Goal: Task Accomplishment & Management: Manage account settings

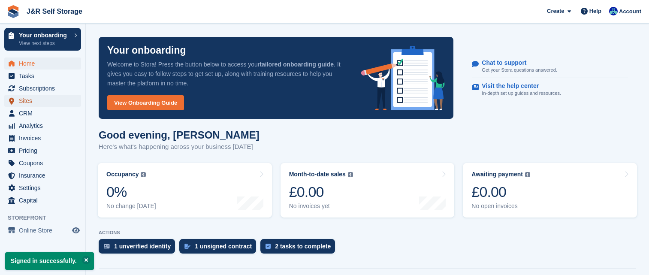
click at [24, 101] on span "Sites" at bounding box center [44, 101] width 51 height 12
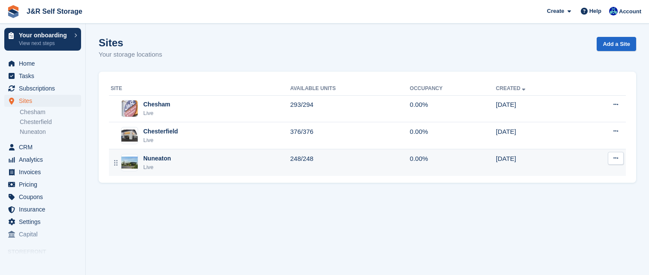
click at [150, 162] on div "Nuneaton" at bounding box center [157, 158] width 28 height 9
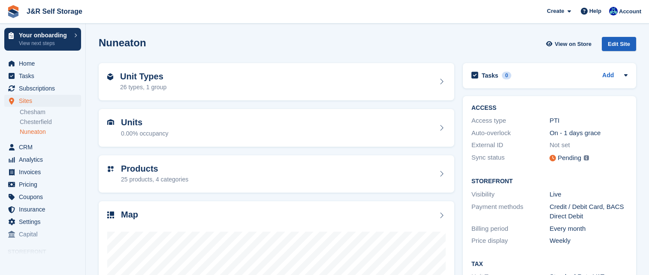
click at [615, 43] on div "Edit Site" at bounding box center [618, 44] width 34 height 14
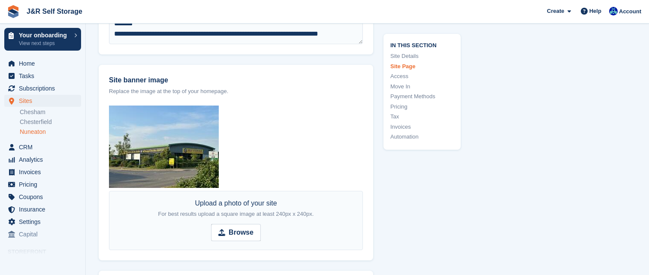
scroll to position [1115, 0]
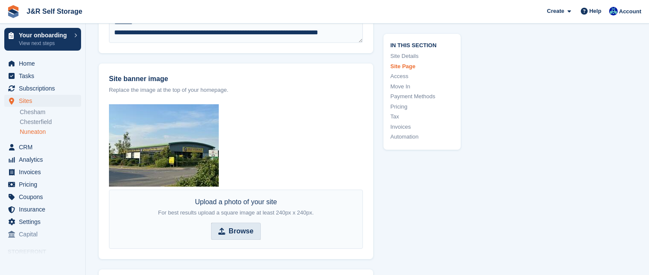
click at [240, 227] on strong "Browse" at bounding box center [241, 231] width 25 height 10
click at [240, 227] on input "Browse" at bounding box center [236, 231] width 50 height 17
click at [274, 232] on strong "Browse" at bounding box center [286, 231] width 25 height 10
click at [274, 232] on input "Browse 2 DJI_20250428101802_0025_D.JPG" at bounding box center [236, 231] width 140 height 17
type input "**********"
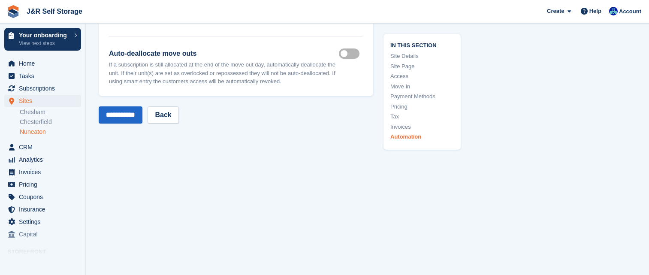
scroll to position [4044, 0]
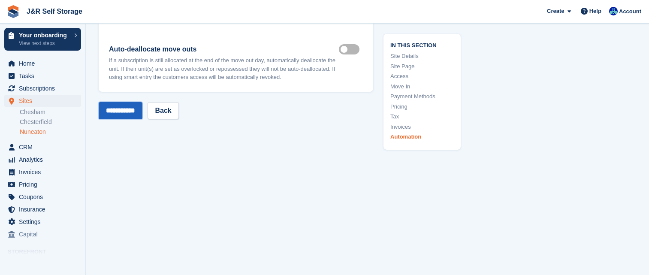
click at [118, 105] on input "**********" at bounding box center [121, 110] width 44 height 17
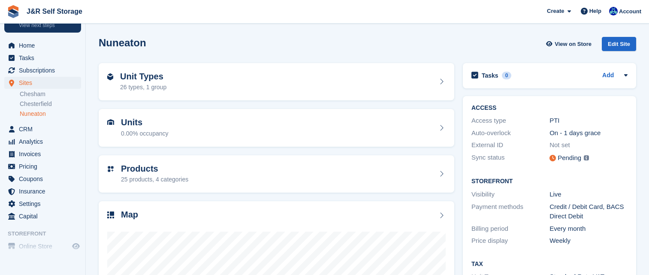
scroll to position [42, 0]
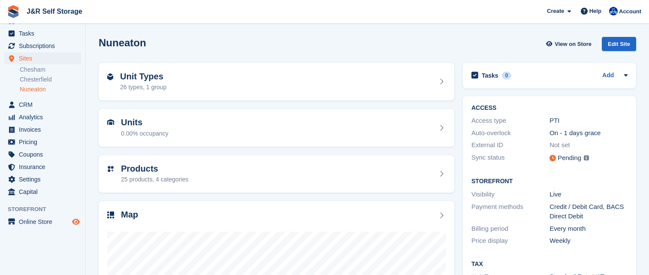
click at [77, 218] on icon "Preview store" at bounding box center [76, 221] width 8 height 7
click at [614, 46] on div "Edit Site" at bounding box center [618, 44] width 34 height 14
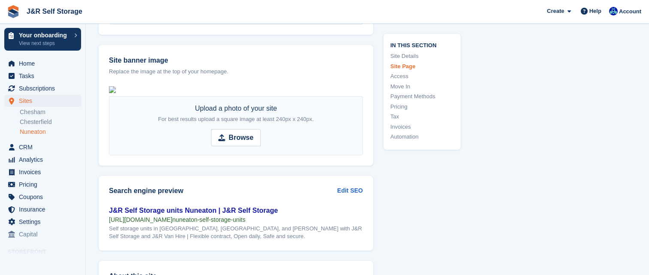
scroll to position [1158, 0]
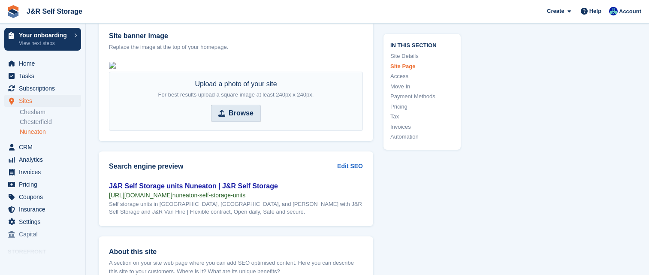
click at [240, 118] on strong "Browse" at bounding box center [241, 113] width 25 height 10
click at [240, 122] on input "Browse" at bounding box center [236, 113] width 50 height 17
type input "**********"
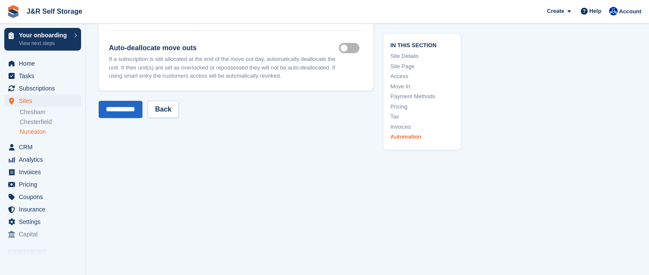
scroll to position [4024, 0]
click at [132, 112] on input "**********" at bounding box center [121, 109] width 44 height 17
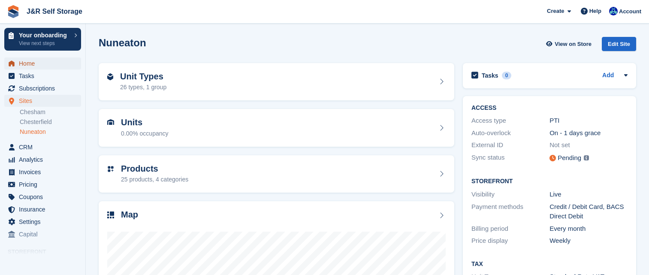
drag, startPoint x: 0, startPoint y: 0, endPoint x: 32, endPoint y: 64, distance: 71.7
click at [32, 64] on span "Home" at bounding box center [44, 63] width 51 height 12
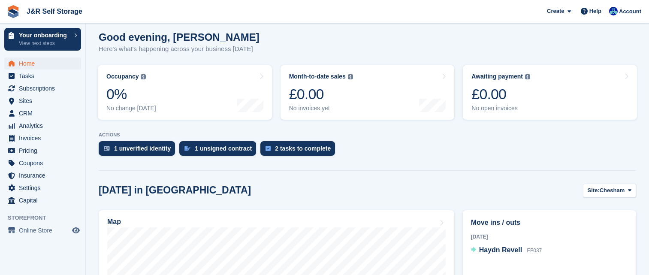
scroll to position [557, 0]
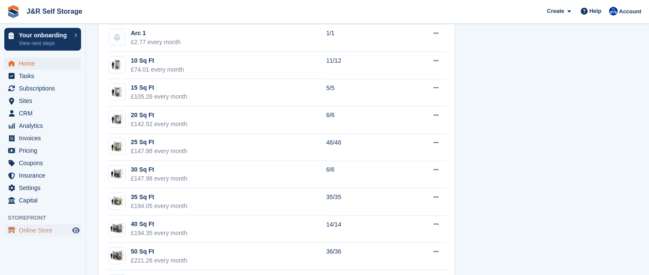
click at [36, 232] on span "Online Store" at bounding box center [44, 230] width 51 height 12
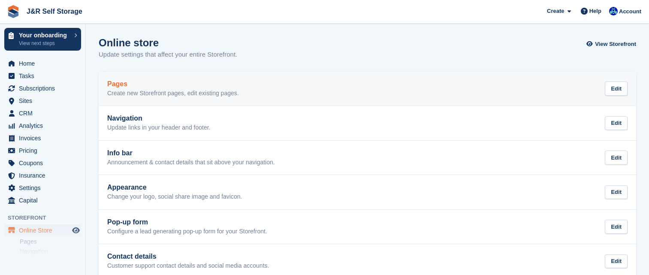
click at [141, 90] on p "Create new Storefront pages, edit existing pages." at bounding box center [173, 94] width 132 height 8
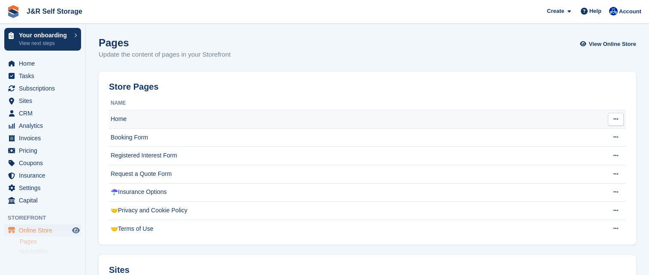
click at [117, 120] on td "Home" at bounding box center [354, 119] width 491 height 18
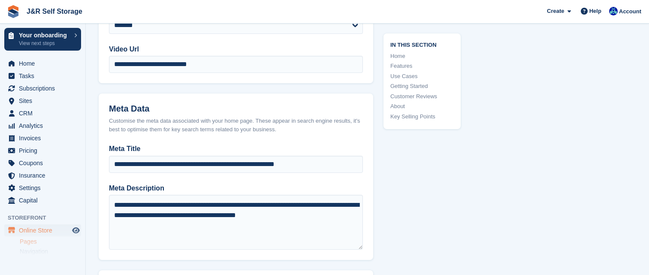
scroll to position [257, 0]
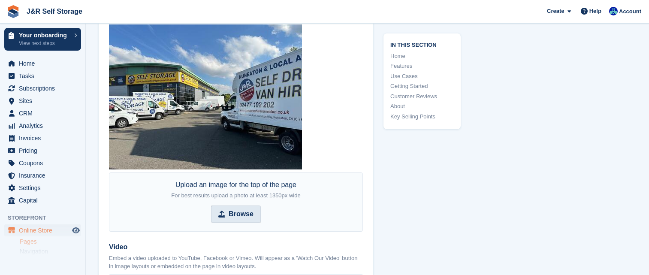
click at [238, 212] on strong "Browse" at bounding box center [241, 214] width 25 height 10
click at [238, 212] on input "Browse" at bounding box center [236, 213] width 50 height 17
type input "**********"
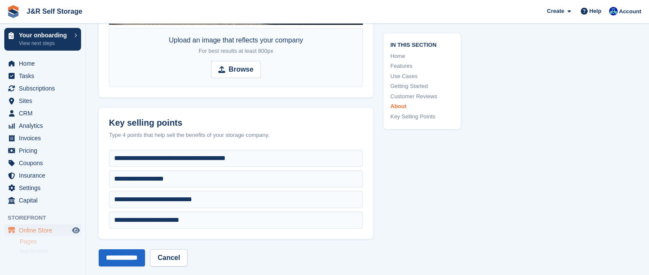
scroll to position [3901, 0]
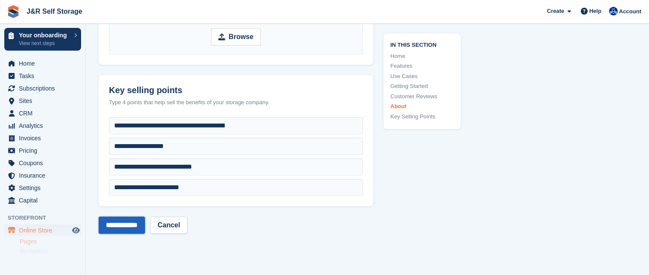
click at [125, 223] on input "**********" at bounding box center [122, 225] width 46 height 17
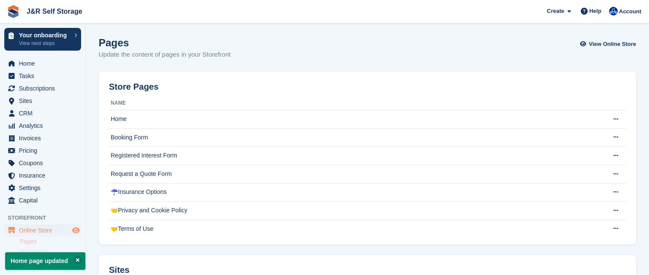
click at [76, 229] on icon "Preview store" at bounding box center [76, 230] width 8 height 7
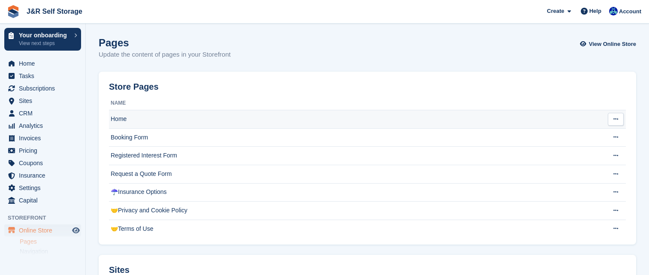
click at [125, 118] on td "Home" at bounding box center [354, 119] width 491 height 18
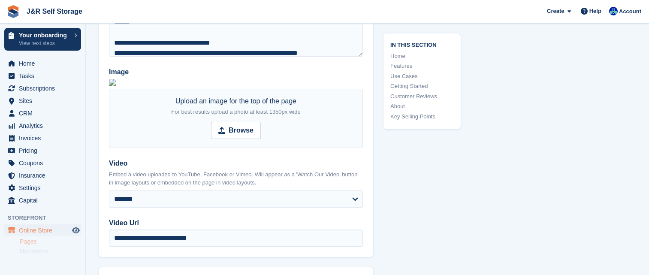
scroll to position [214, 0]
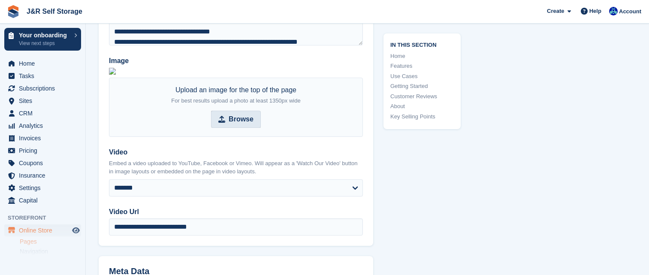
click at [242, 124] on strong "Browse" at bounding box center [241, 119] width 25 height 10
click at [242, 128] on input "Browse" at bounding box center [236, 119] width 50 height 17
type input "**********"
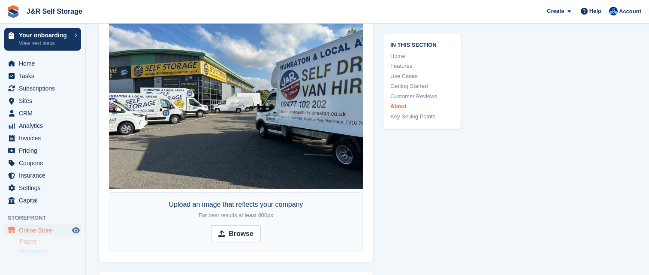
scroll to position [3601, 0]
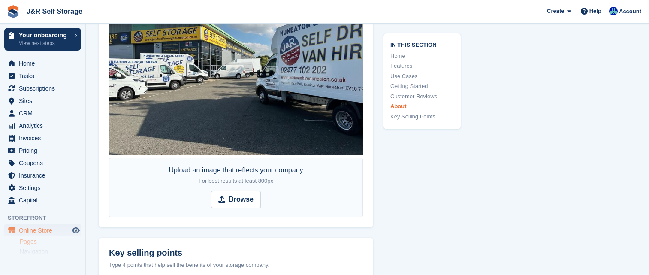
click at [249, 132] on img at bounding box center [236, 59] width 254 height 190
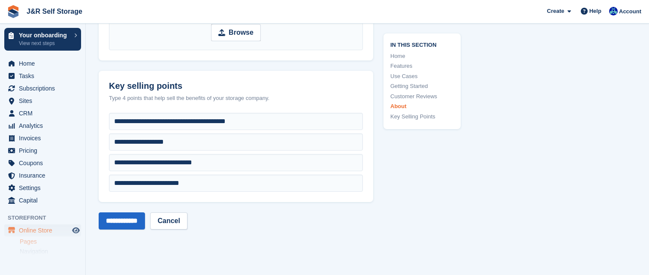
scroll to position [3773, 0]
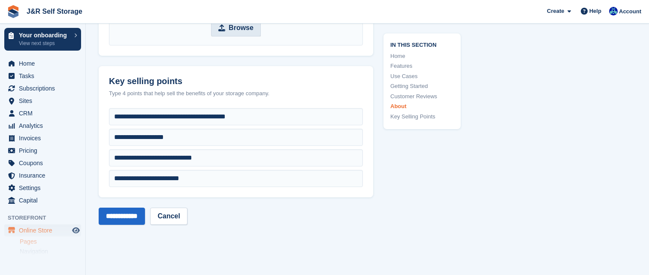
click at [248, 33] on strong "Browse" at bounding box center [241, 28] width 25 height 10
click at [248, 36] on input "Browse" at bounding box center [236, 27] width 50 height 17
type input "**********"
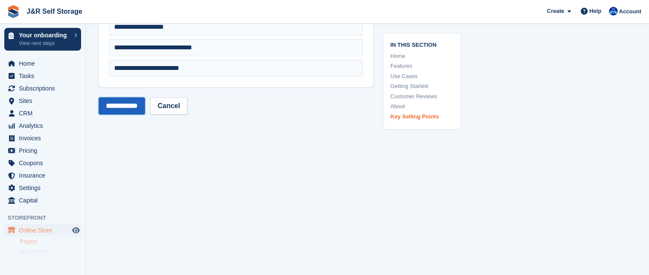
click at [126, 109] on input "**********" at bounding box center [122, 105] width 46 height 17
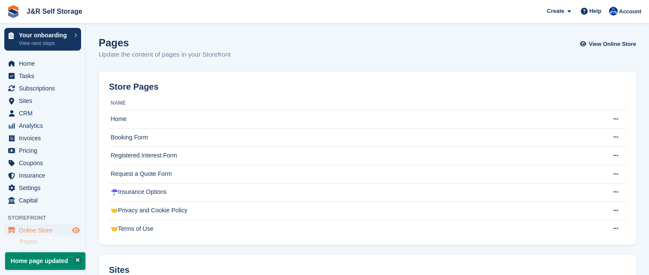
click at [77, 227] on icon "Preview store" at bounding box center [76, 230] width 8 height 7
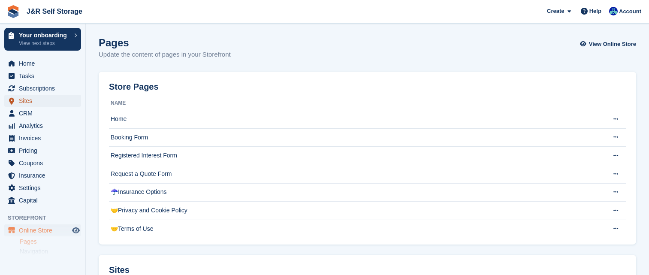
click at [26, 103] on span "Sites" at bounding box center [44, 101] width 51 height 12
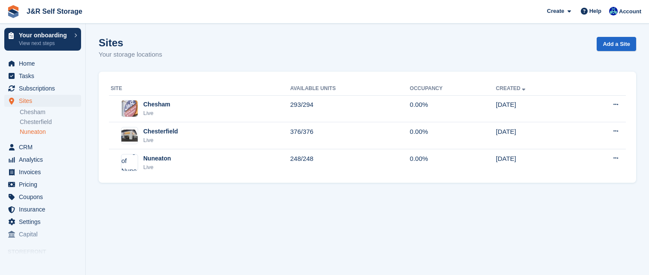
click at [35, 134] on link "Nuneaton" at bounding box center [50, 132] width 61 height 8
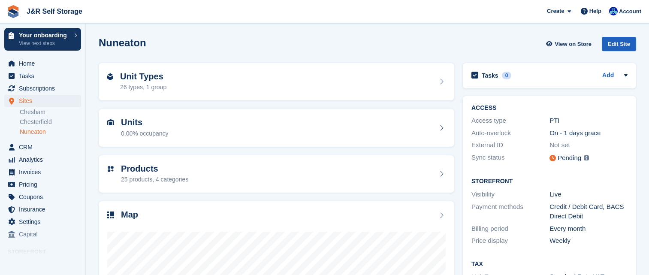
click at [616, 45] on div "Edit Site" at bounding box center [618, 44] width 34 height 14
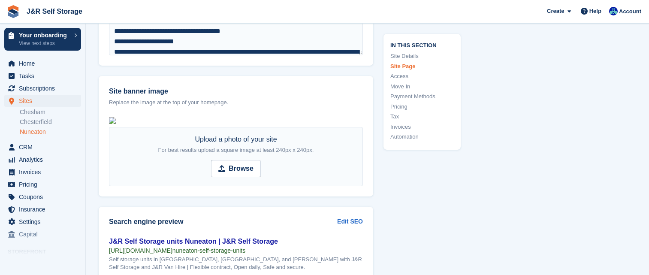
scroll to position [1115, 0]
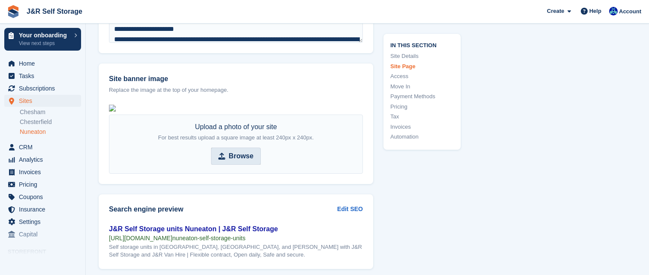
click at [241, 161] on strong "Browse" at bounding box center [241, 156] width 25 height 10
click at [241, 165] on input "Browse" at bounding box center [236, 155] width 50 height 17
type input "**********"
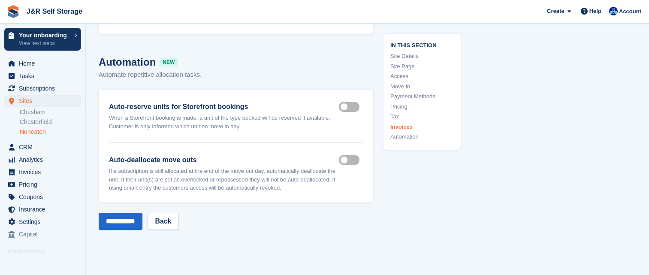
scroll to position [4024, 0]
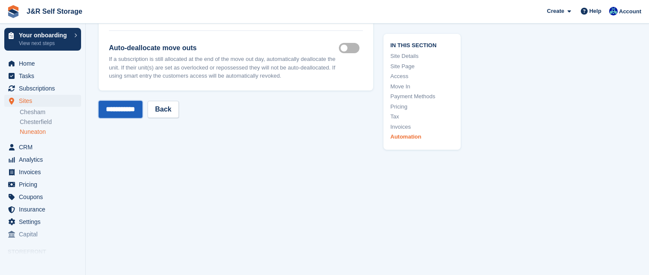
click at [117, 106] on input "**********" at bounding box center [121, 109] width 44 height 17
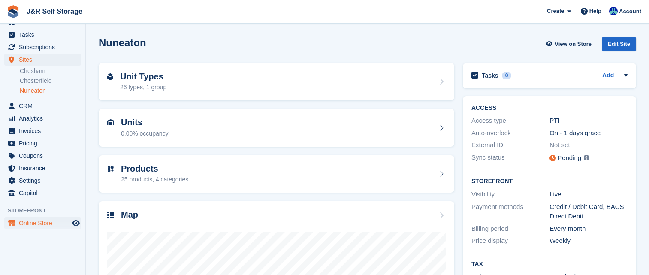
scroll to position [42, 0]
click at [78, 222] on icon "Preview store" at bounding box center [76, 221] width 8 height 7
click at [40, 79] on link "Chesterfield" at bounding box center [50, 79] width 61 height 8
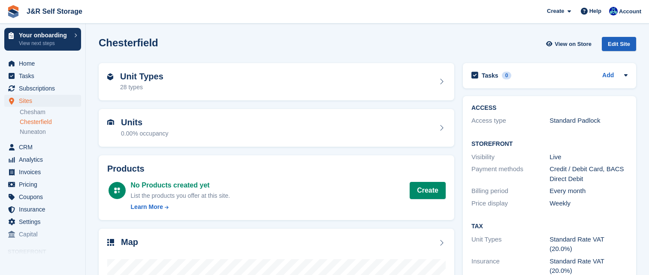
click at [617, 45] on div "Edit Site" at bounding box center [618, 44] width 34 height 14
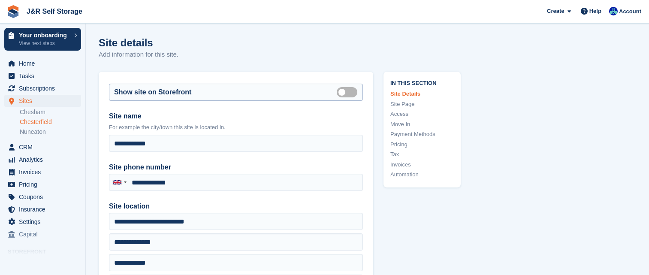
type input "**********"
click at [350, 91] on label "Is public" at bounding box center [349, 91] width 24 height 1
click at [395, 175] on link "Automation" at bounding box center [421, 174] width 63 height 9
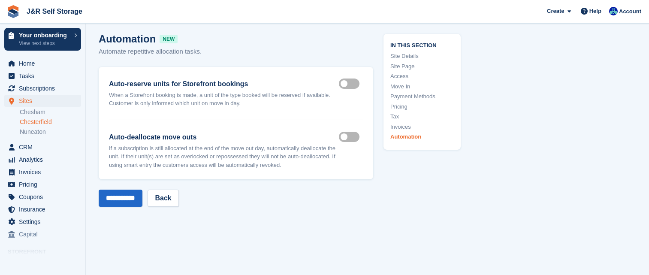
scroll to position [3805, 0]
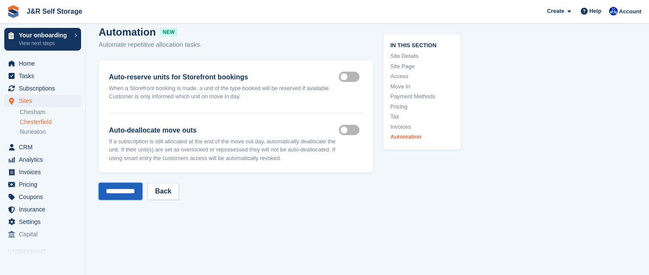
click at [127, 189] on input "**********" at bounding box center [121, 191] width 44 height 17
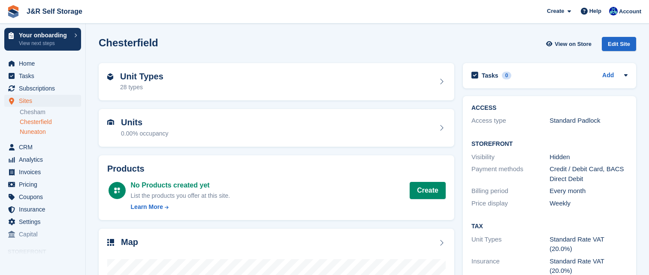
click at [36, 133] on link "Nuneaton" at bounding box center [50, 132] width 61 height 8
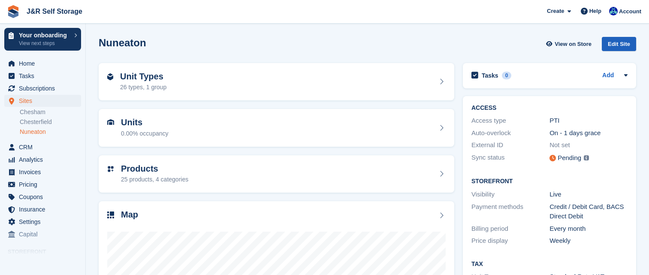
click at [624, 43] on div "Edit Site" at bounding box center [618, 44] width 34 height 14
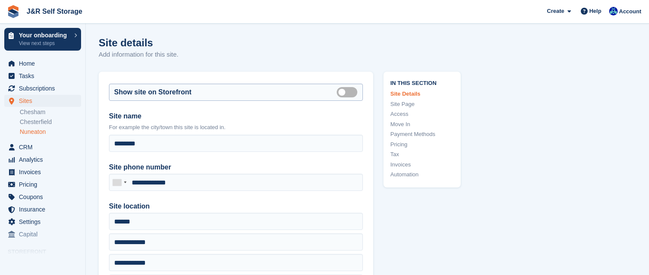
click at [349, 92] on label "Is public" at bounding box center [349, 91] width 24 height 1
click at [406, 175] on link "Automation" at bounding box center [421, 174] width 63 height 9
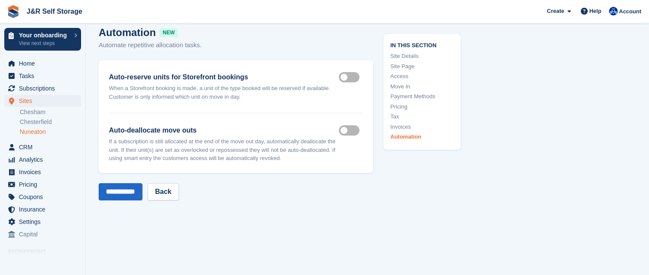
scroll to position [3943, 0]
click at [119, 190] on input "**********" at bounding box center [121, 191] width 44 height 17
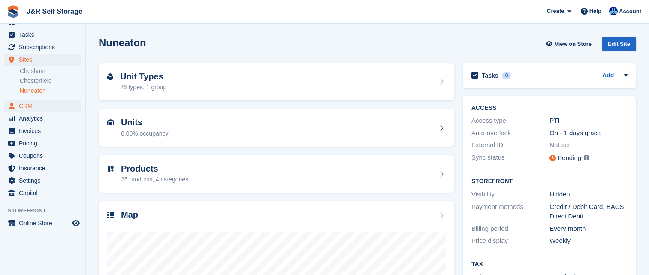
scroll to position [42, 0]
click at [72, 221] on icon "Preview store" at bounding box center [76, 221] width 8 height 7
